Goal: Navigation & Orientation: Find specific page/section

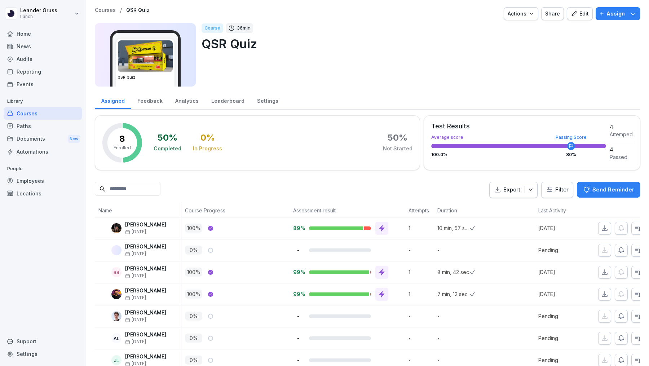
click at [44, 35] on div "Home" at bounding box center [43, 33] width 79 height 13
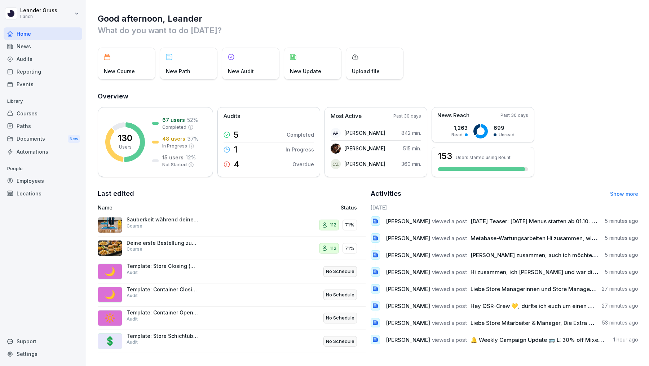
click at [49, 43] on div "News" at bounding box center [43, 46] width 79 height 13
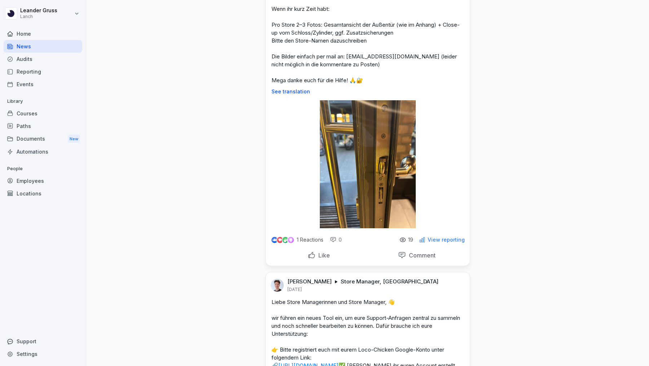
scroll to position [112, 0]
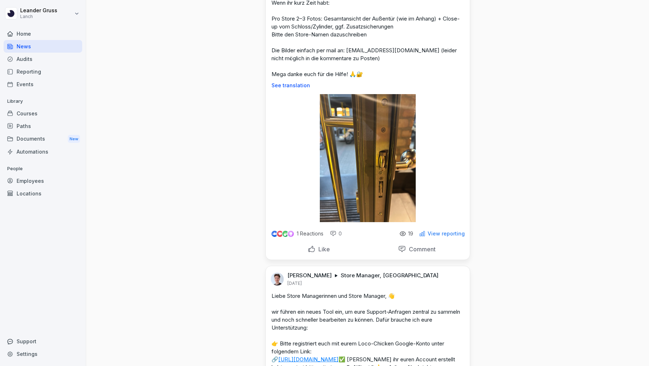
click at [319, 253] on p "Like" at bounding box center [323, 249] width 14 height 7
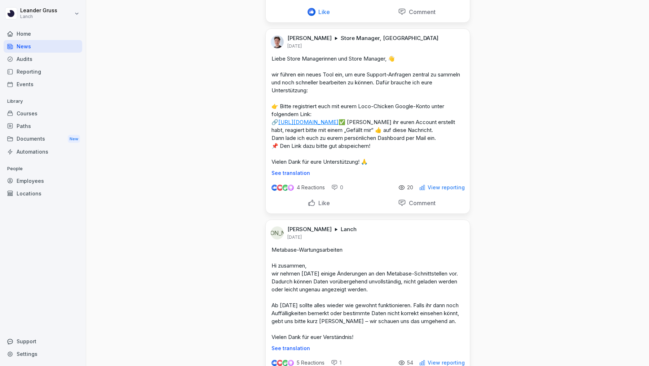
scroll to position [360, 0]
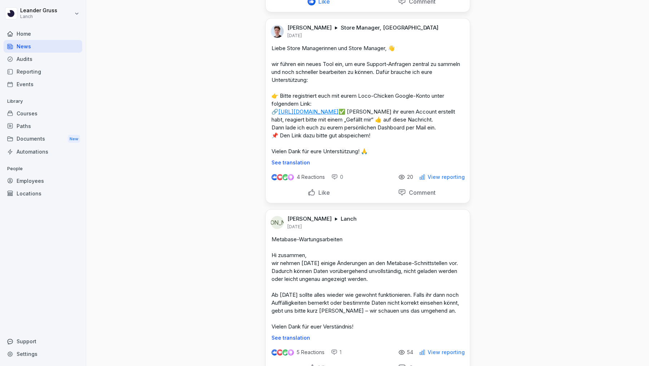
click at [324, 196] on p "Like" at bounding box center [323, 192] width 14 height 7
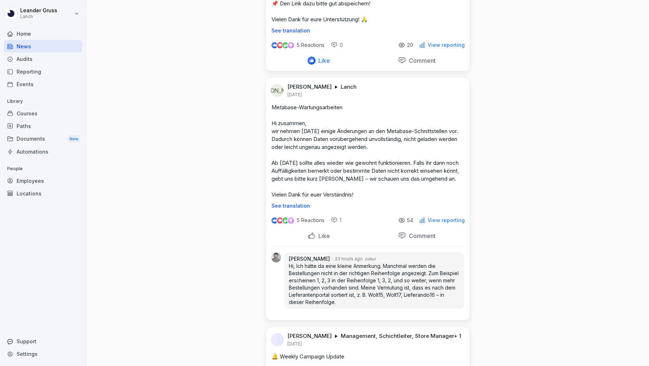
scroll to position [493, 0]
